Goal: Contribute content

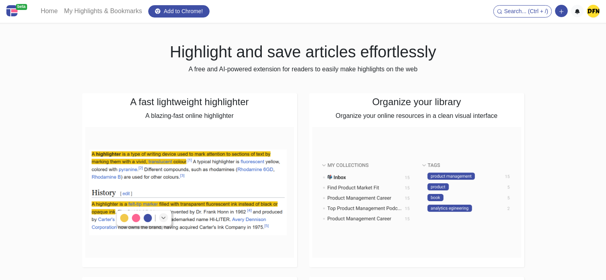
click at [591, 14] on img at bounding box center [593, 11] width 13 height 13
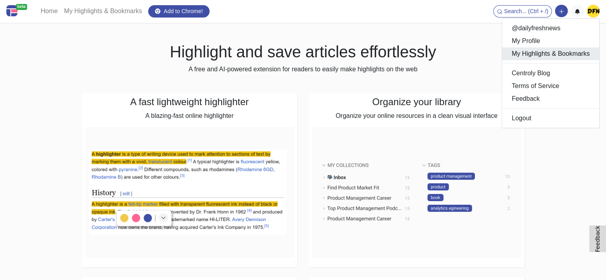
click at [528, 53] on link "My Highlights & Bookmarks" at bounding box center [550, 53] width 97 height 13
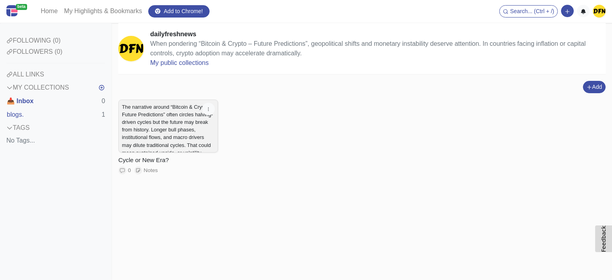
click at [579, 86] on div "Add Add a link block Add a note block" at bounding box center [362, 87] width 488 height 12
click at [587, 87] on icon "button" at bounding box center [590, 88] width 6 height 6
click at [569, 116] on button "Add a note block" at bounding box center [578, 116] width 67 height 13
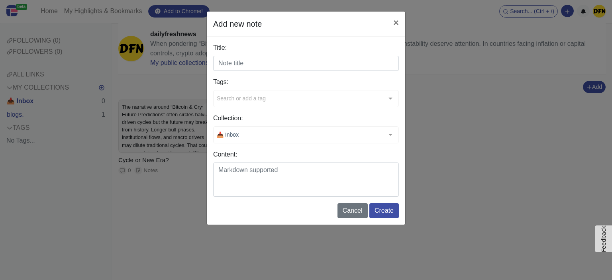
click at [228, 65] on input "Title:" at bounding box center [306, 63] width 186 height 15
click at [246, 67] on input "Title:" at bounding box center [306, 63] width 186 height 15
paste input "Energize Your Morning with Yoga"
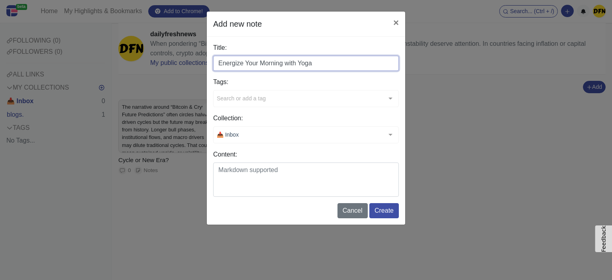
type input "Energize Your Morning with Yoga"
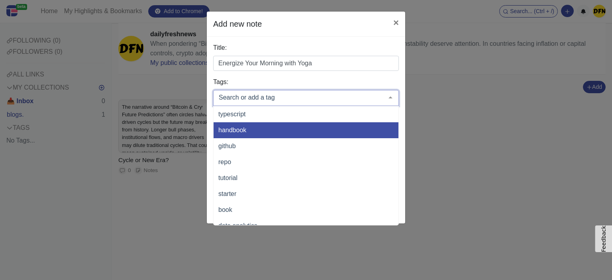
click at [174, 225] on div "Add new note × Title: Energize Your Morning with Yoga Tags: typescript handbook…" at bounding box center [306, 140] width 612 height 280
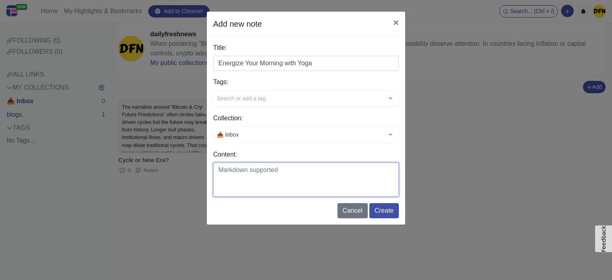
click at [234, 173] on textarea "Content:" at bounding box center [306, 180] width 186 height 34
click at [249, 175] on textarea "Content:" at bounding box center [306, 180] width 186 height 34
paste textarea "Wake up feeling refreshed with a Daily Yoga Routine for Beginners that only tak…"
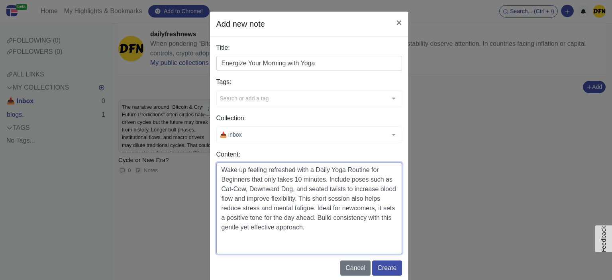
paste textarea "[URL][DOMAIN_NAME]"
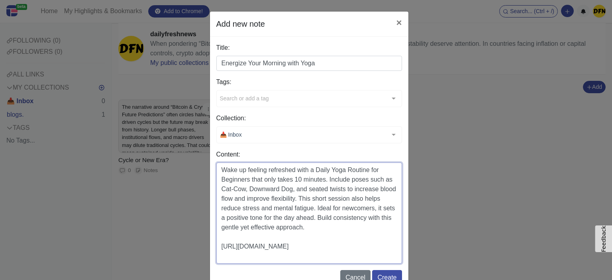
scroll to position [22, 0]
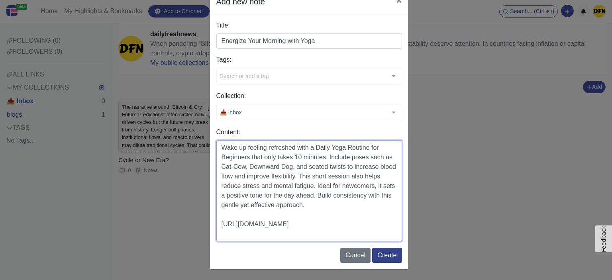
type textarea "Wake up feeling refreshed with a Daily Yoga Routine for Beginners that only tak…"
click at [384, 259] on button "Create" at bounding box center [387, 255] width 30 height 15
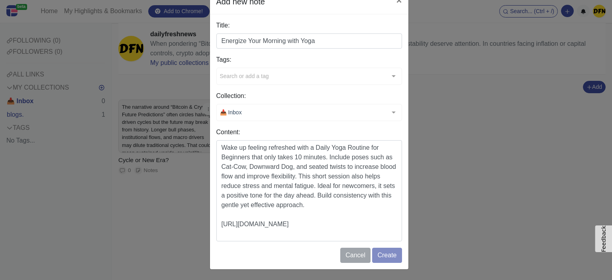
scroll to position [0, 0]
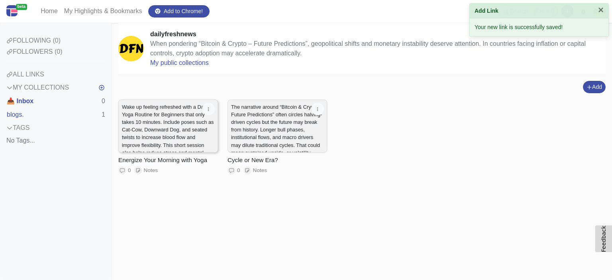
click at [178, 127] on p "Wake up feeling refreshed with a Daily Yoga Routine for Beginners that only tak…" at bounding box center [168, 145] width 92 height 84
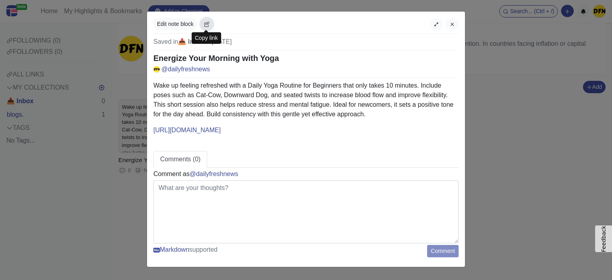
click at [207, 21] on button "button" at bounding box center [207, 24] width 13 height 12
click at [452, 26] on icon "button" at bounding box center [453, 25] width 6 height 6
